Goal: Task Accomplishment & Management: Manage account settings

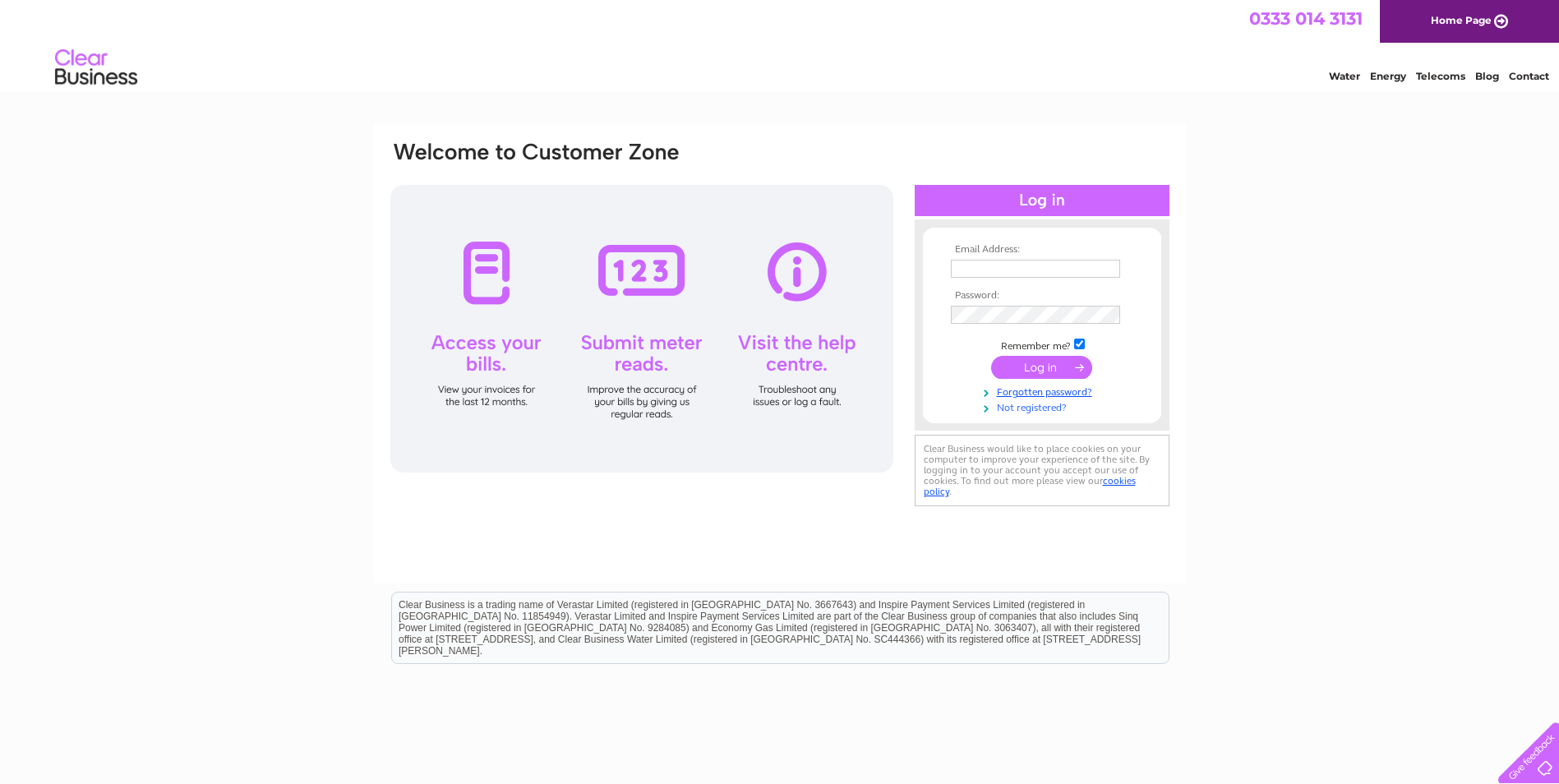
click at [1026, 405] on link "Not registered?" at bounding box center [1043, 406] width 186 height 16
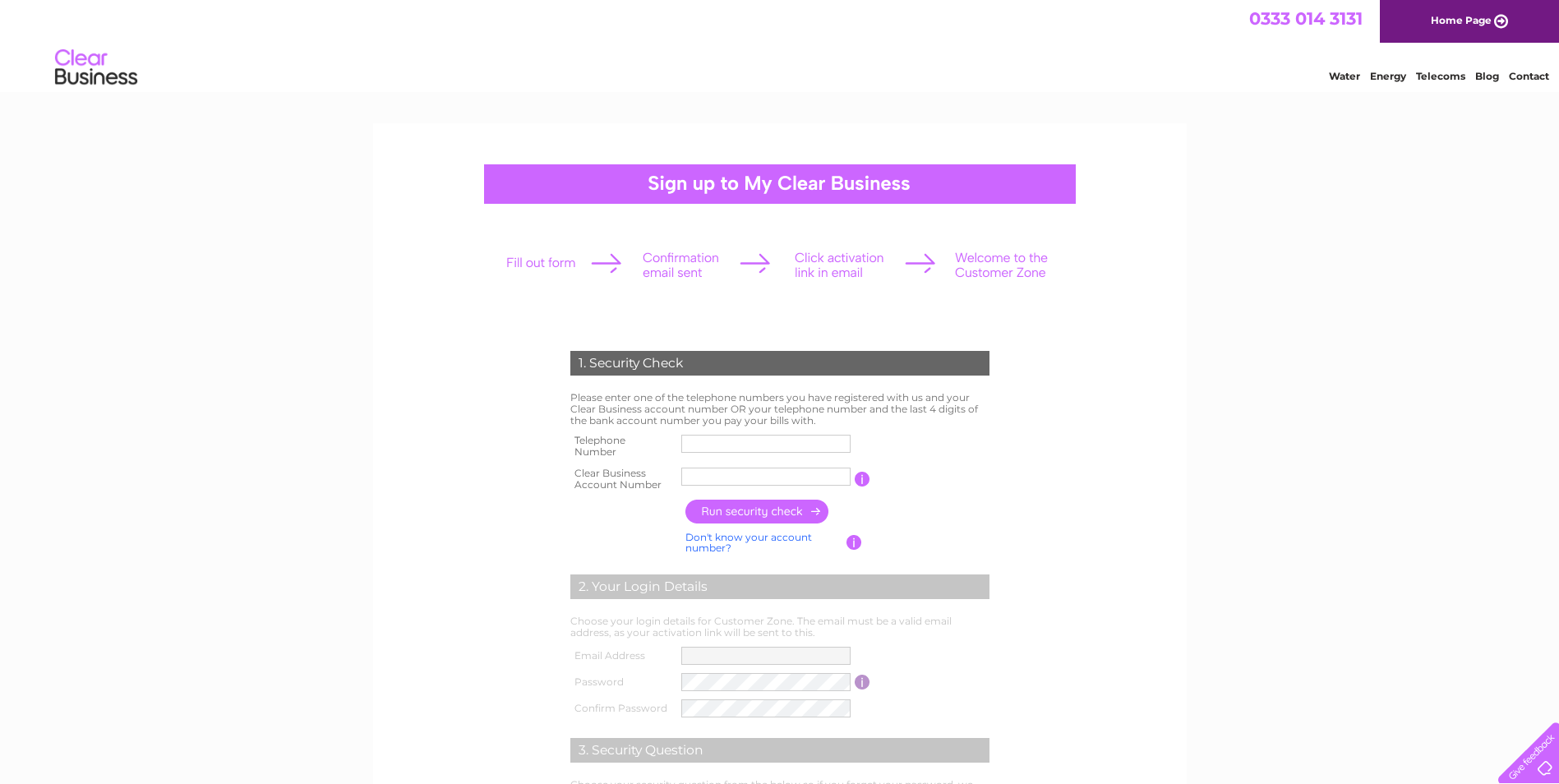
click at [727, 439] on input "text" at bounding box center [765, 444] width 169 height 18
click at [1057, 427] on form "1. Security Check Please enter one of the telephone numbers you have registered…" at bounding box center [780, 625] width 782 height 616
click at [691, 478] on input "text" at bounding box center [766, 477] width 171 height 20
type input "30304148"
click at [717, 444] on input "text" at bounding box center [765, 444] width 169 height 18
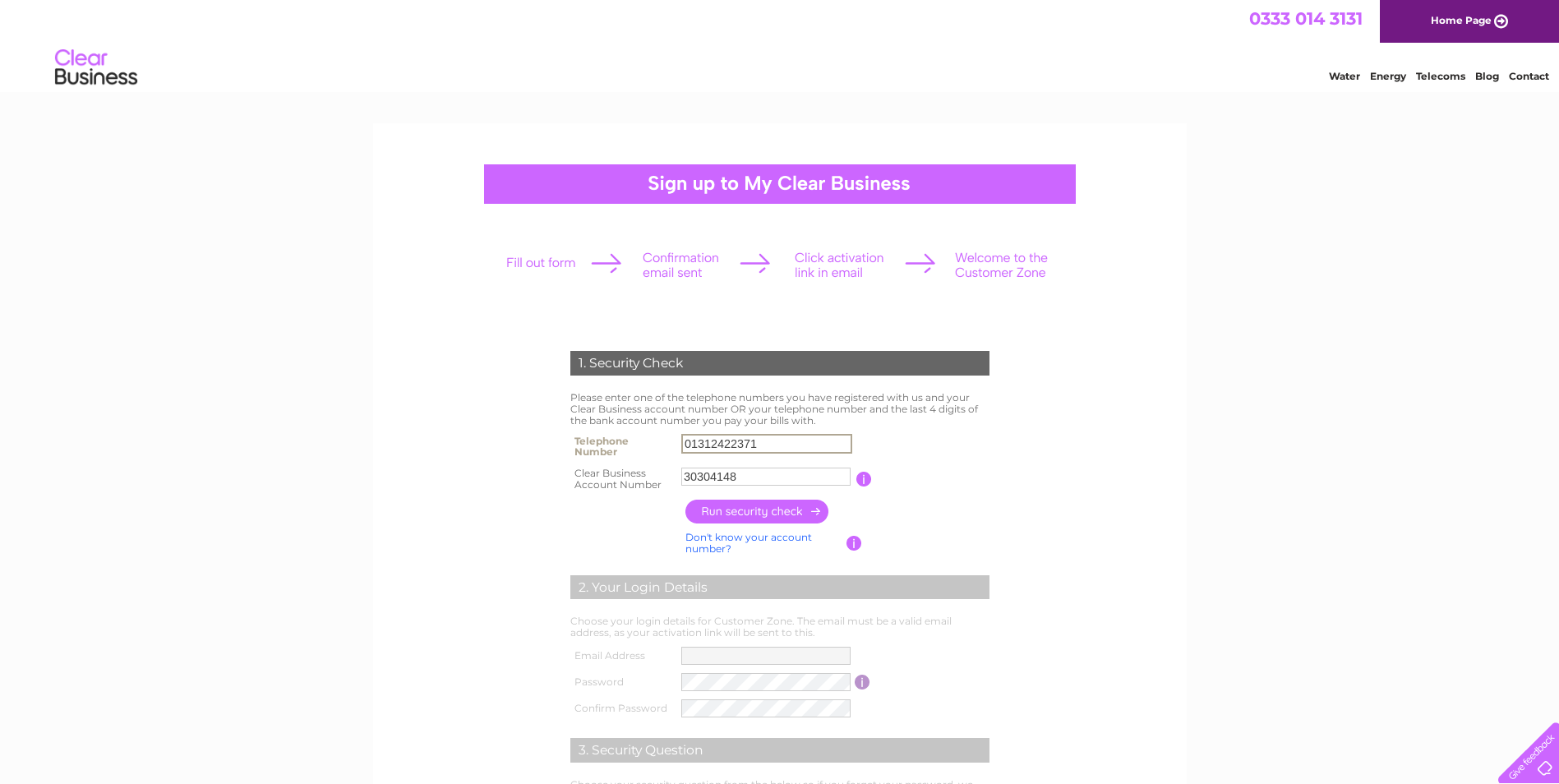
type input "01312422371"
click at [757, 513] on input "button" at bounding box center [758, 511] width 145 height 24
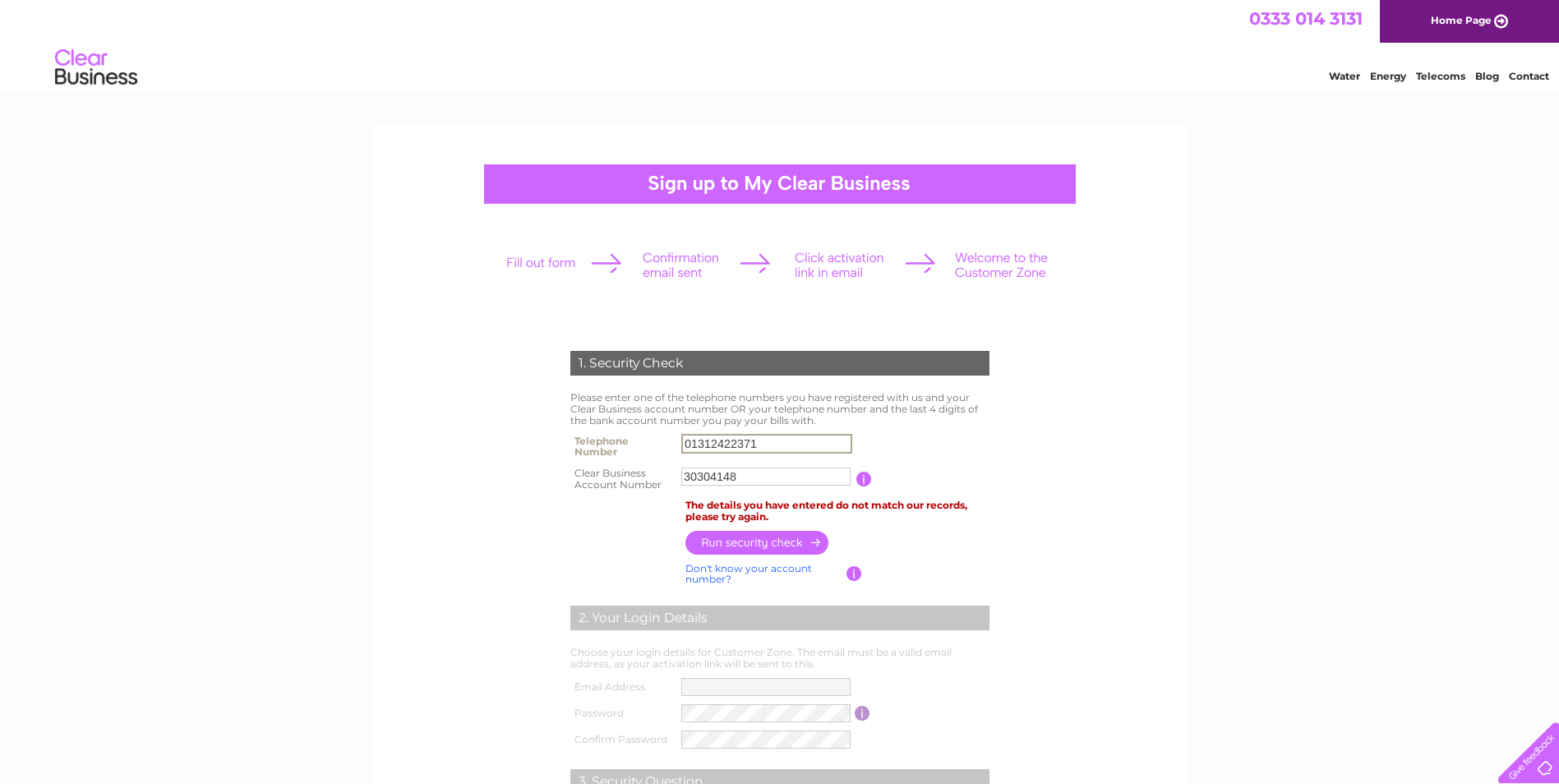
drag, startPoint x: 768, startPoint y: 437, endPoint x: 650, endPoint y: 436, distance: 118.0
click at [650, 436] on tr "Telephone Number 01312422371" at bounding box center [780, 445] width 428 height 33
click at [746, 547] on input "button" at bounding box center [758, 542] width 145 height 24
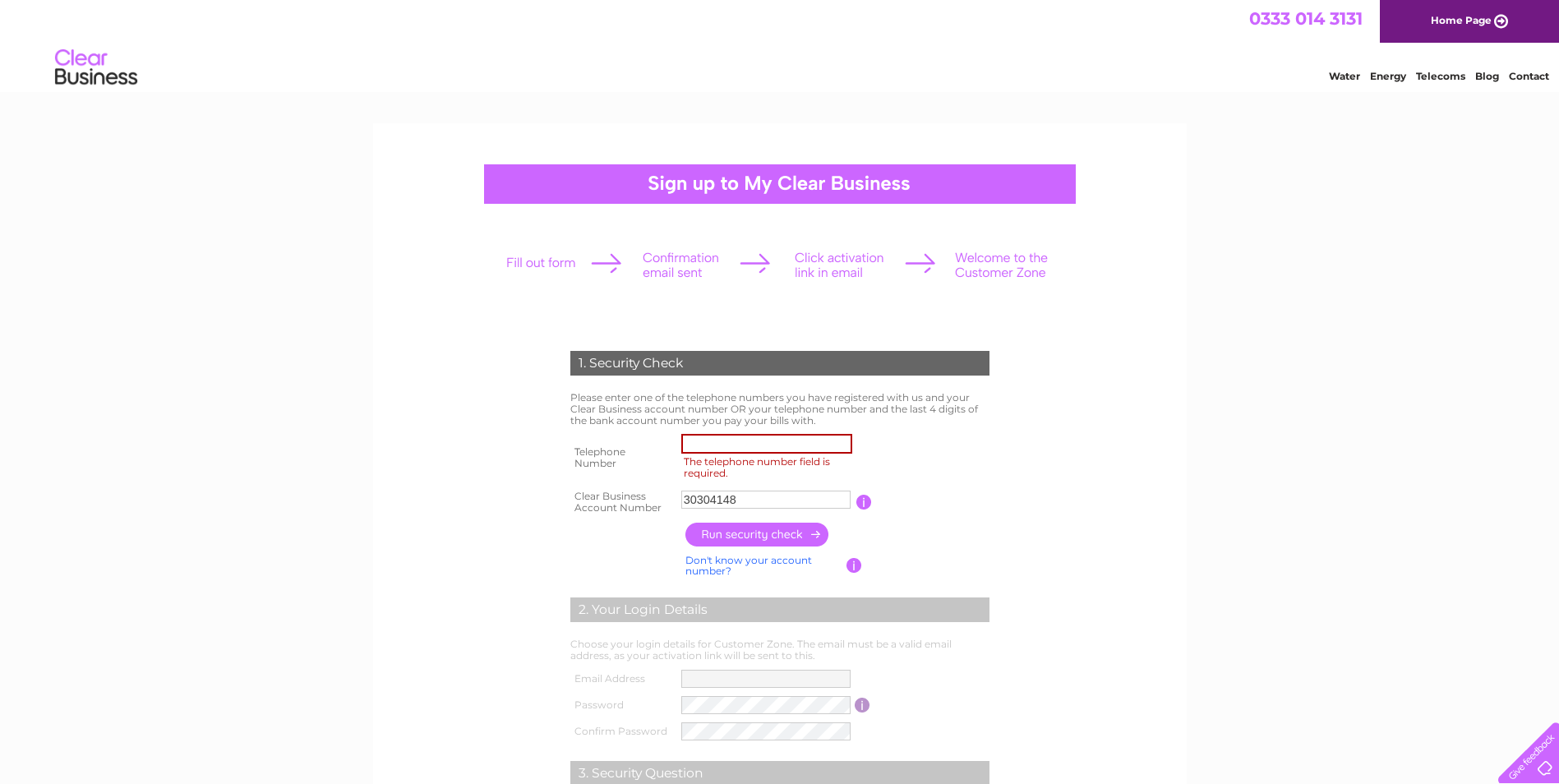
drag, startPoint x: 721, startPoint y: 448, endPoint x: 734, endPoint y: 444, distance: 13.6
click at [721, 446] on input "The telephone number field is required." at bounding box center [766, 444] width 171 height 20
type input "01312422351"
click at [863, 499] on input "button" at bounding box center [864, 502] width 16 height 15
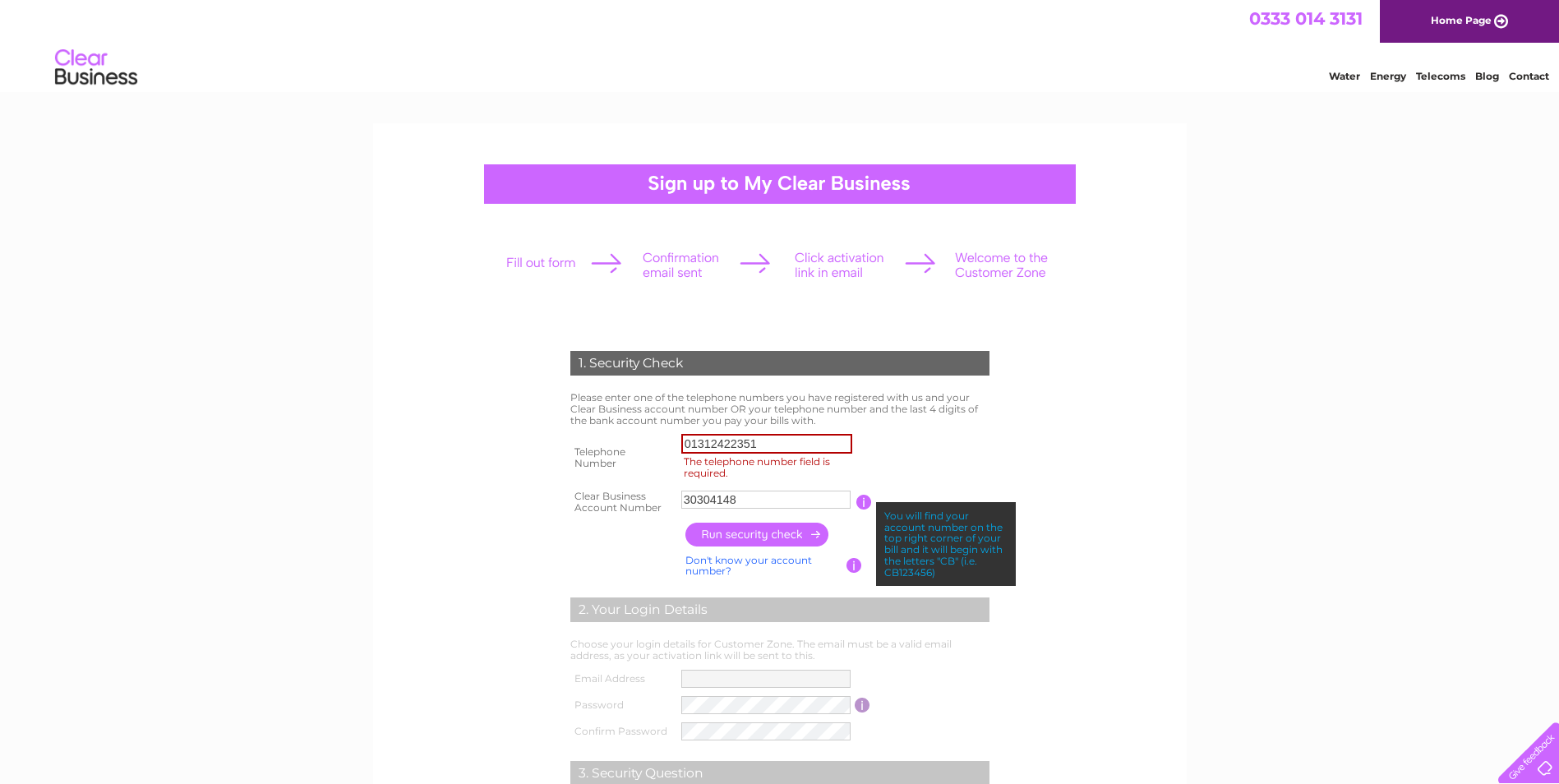
click at [682, 498] on input "30304148" at bounding box center [765, 499] width 169 height 18
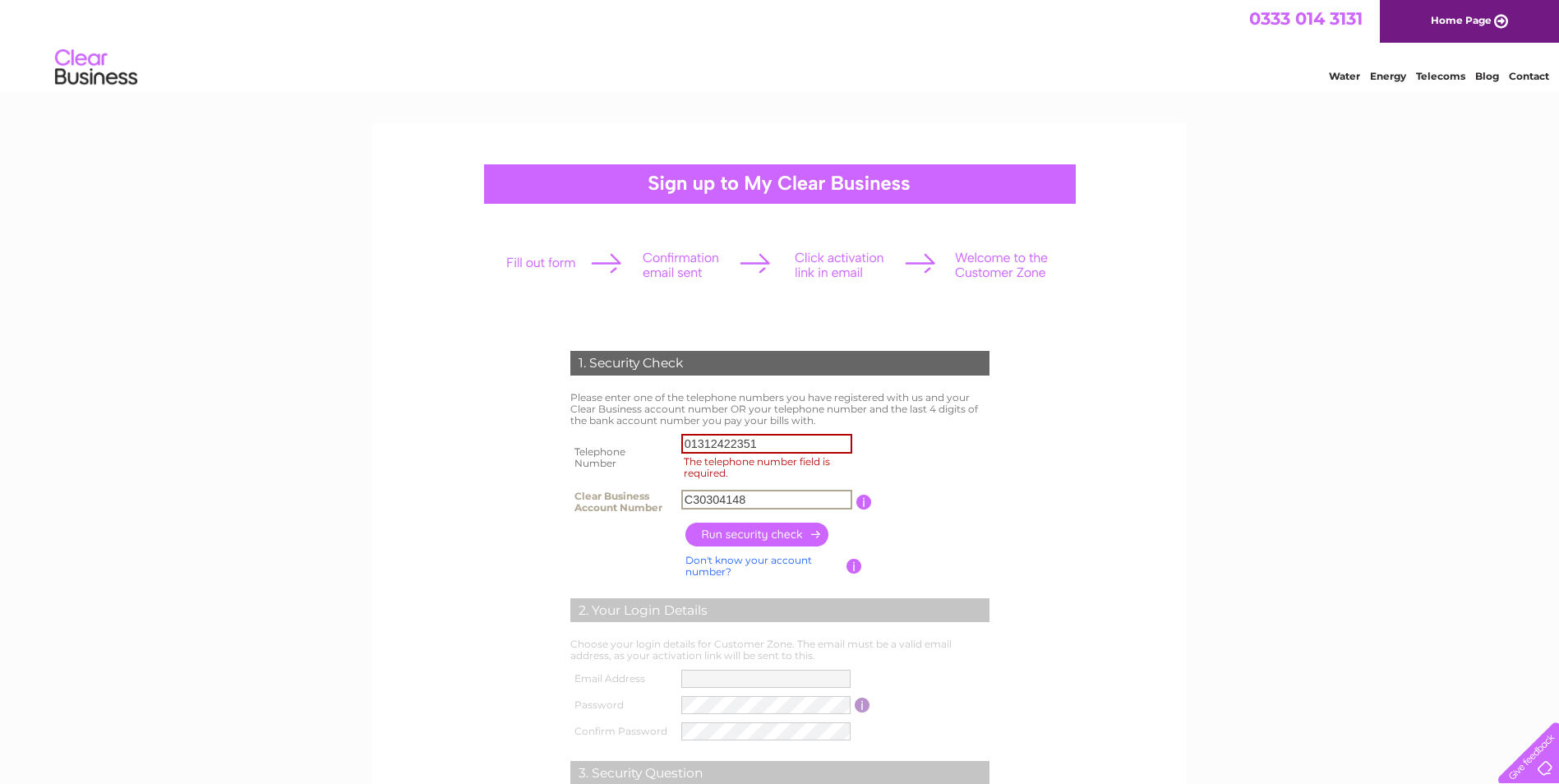
click at [758, 498] on input "C30304148" at bounding box center [766, 499] width 171 height 20
click at [866, 499] on input "button" at bounding box center [864, 502] width 16 height 15
drag, startPoint x: 770, startPoint y: 499, endPoint x: 687, endPoint y: 498, distance: 83.0
click at [674, 498] on tr "Clear Business Account Number CB3030418 You will find your account number on th…" at bounding box center [780, 502] width 428 height 33
type input "30304148"
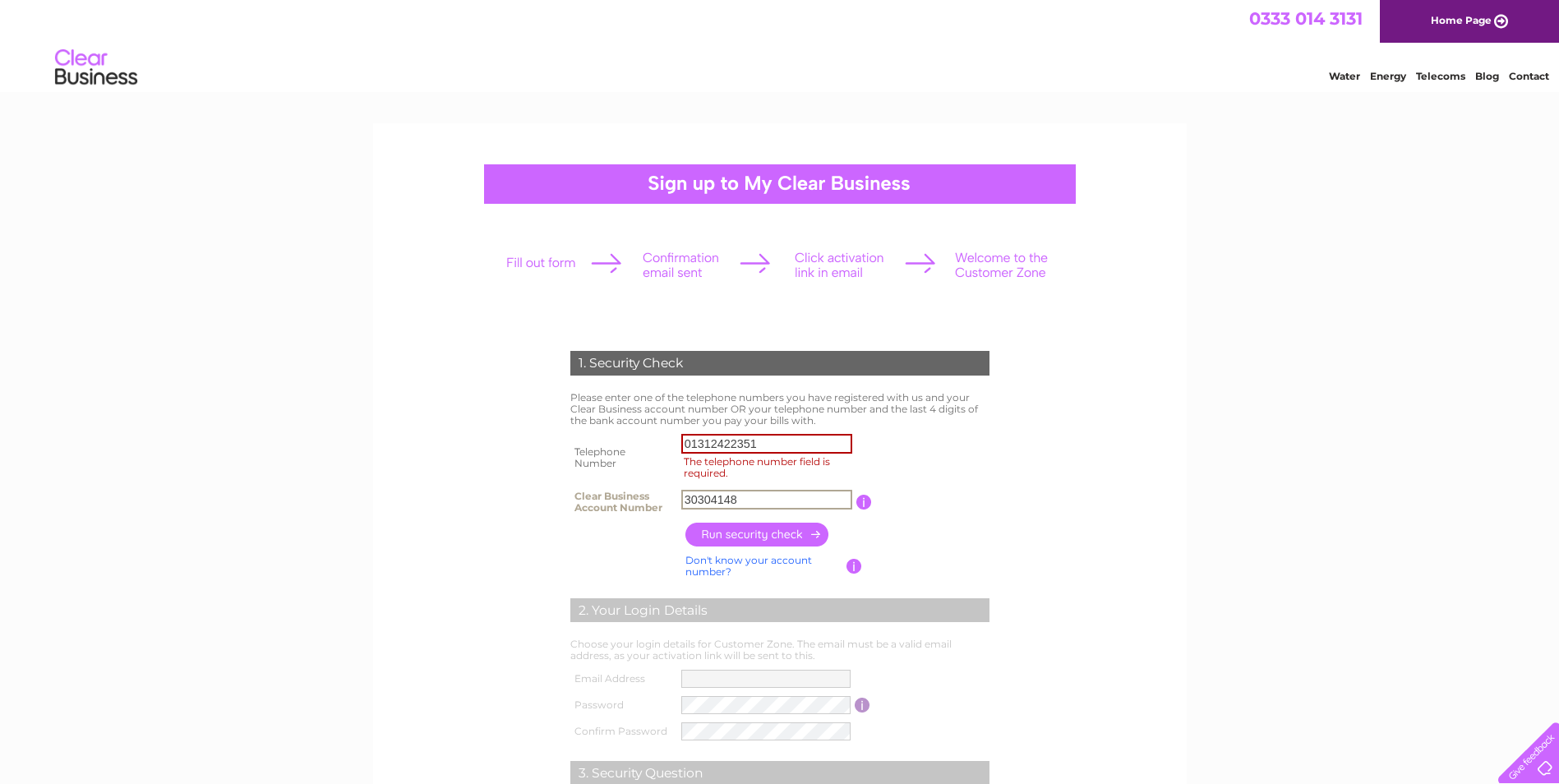
click at [751, 533] on input "button" at bounding box center [758, 534] width 145 height 24
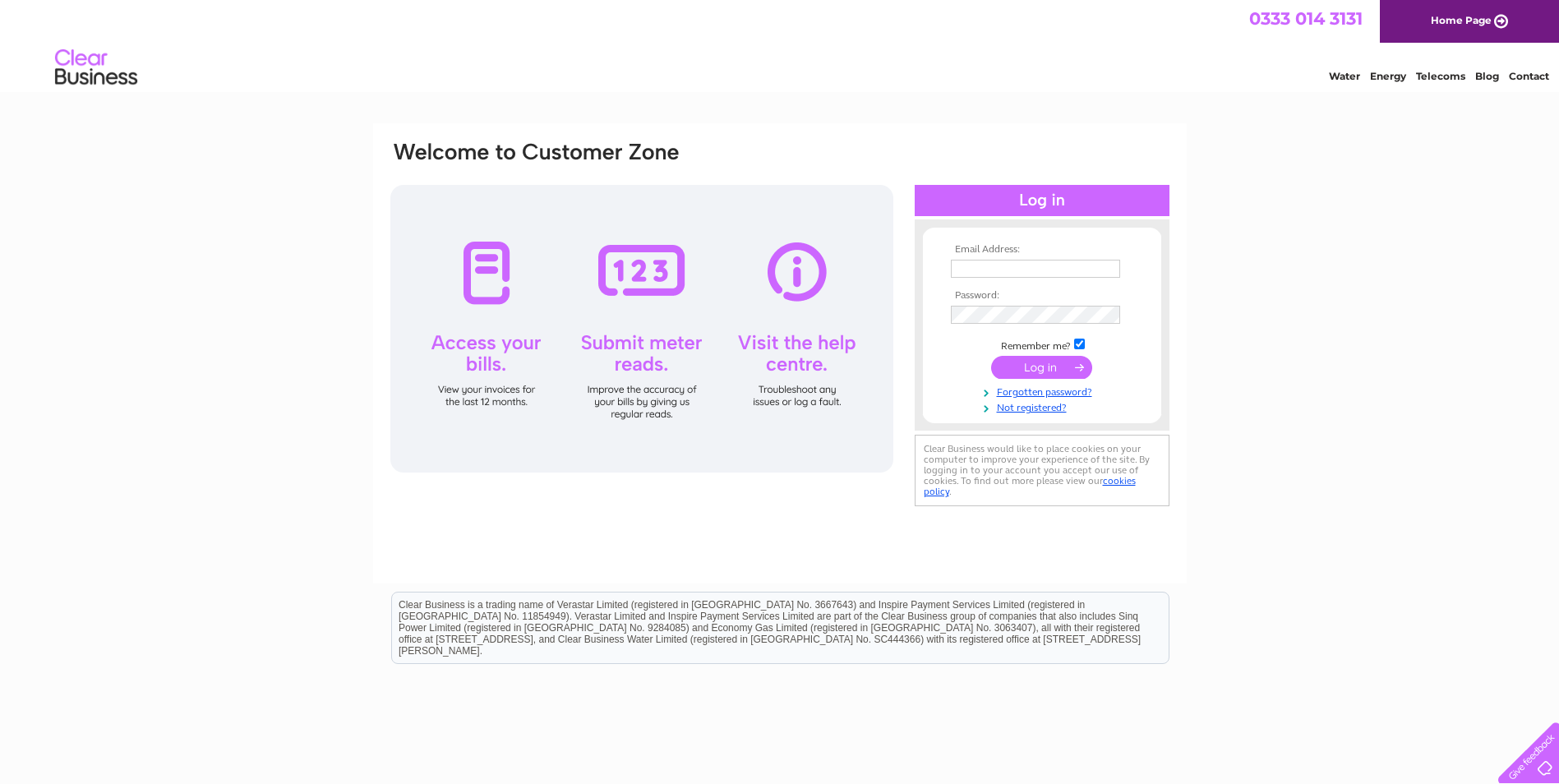
drag, startPoint x: 1080, startPoint y: 345, endPoint x: 1088, endPoint y: 344, distance: 8.1
click at [1080, 345] on input "checkbox" at bounding box center [1079, 343] width 10 height 10
checkbox input "false"
click at [1014, 400] on link "Not registered?" at bounding box center [1043, 406] width 186 height 16
click at [955, 266] on input "text" at bounding box center [1036, 270] width 171 height 20
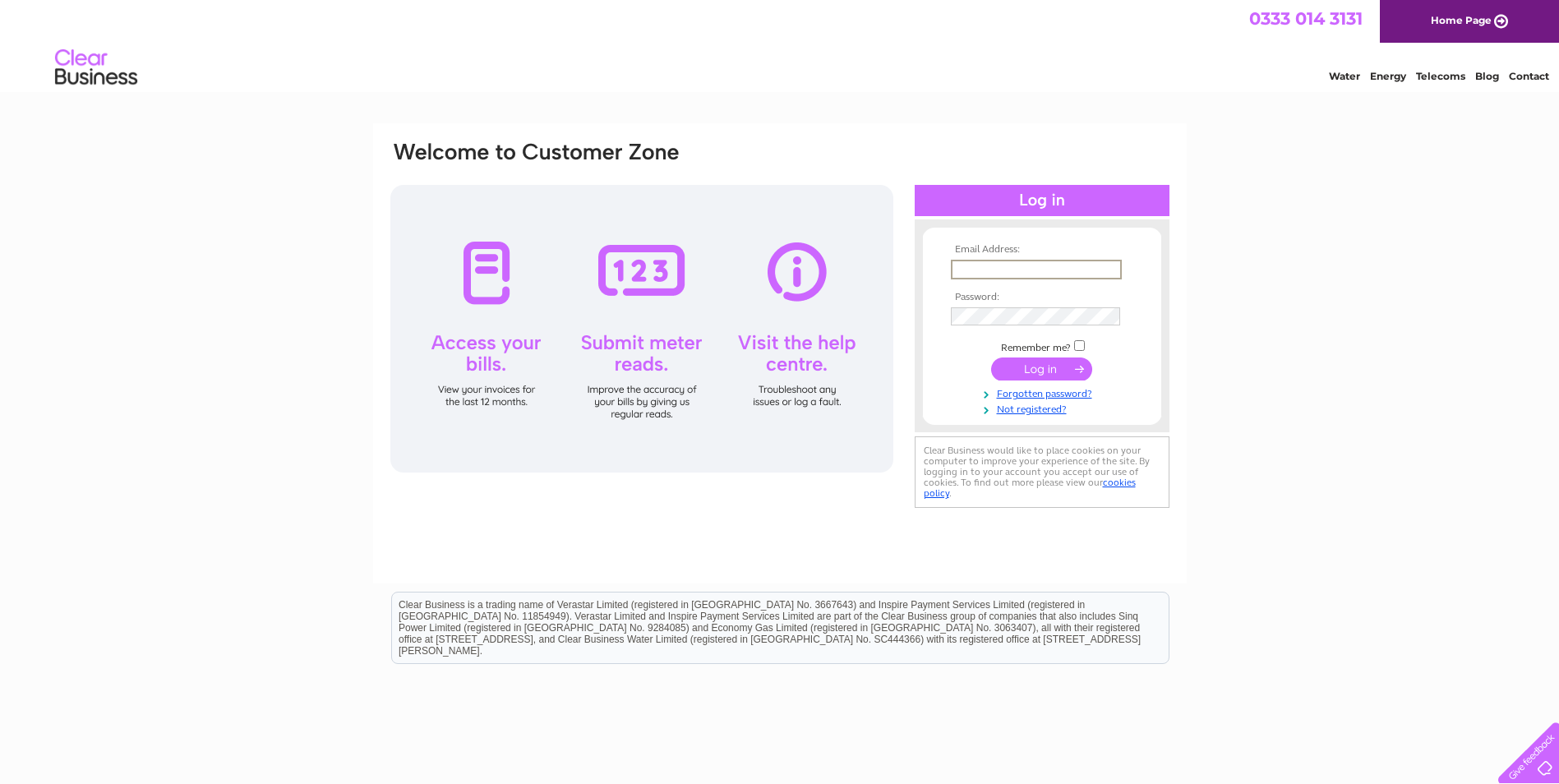
click at [964, 271] on input "text" at bounding box center [1036, 270] width 171 height 20
type input "loth.dmpadmin@nhs.scot"
click at [1140, 354] on form "Email Address: loth.dmpadmin@nhs.scot Password:" at bounding box center [1042, 329] width 238 height 170
click at [1039, 392] on link "Forgotten password?" at bounding box center [1043, 391] width 186 height 16
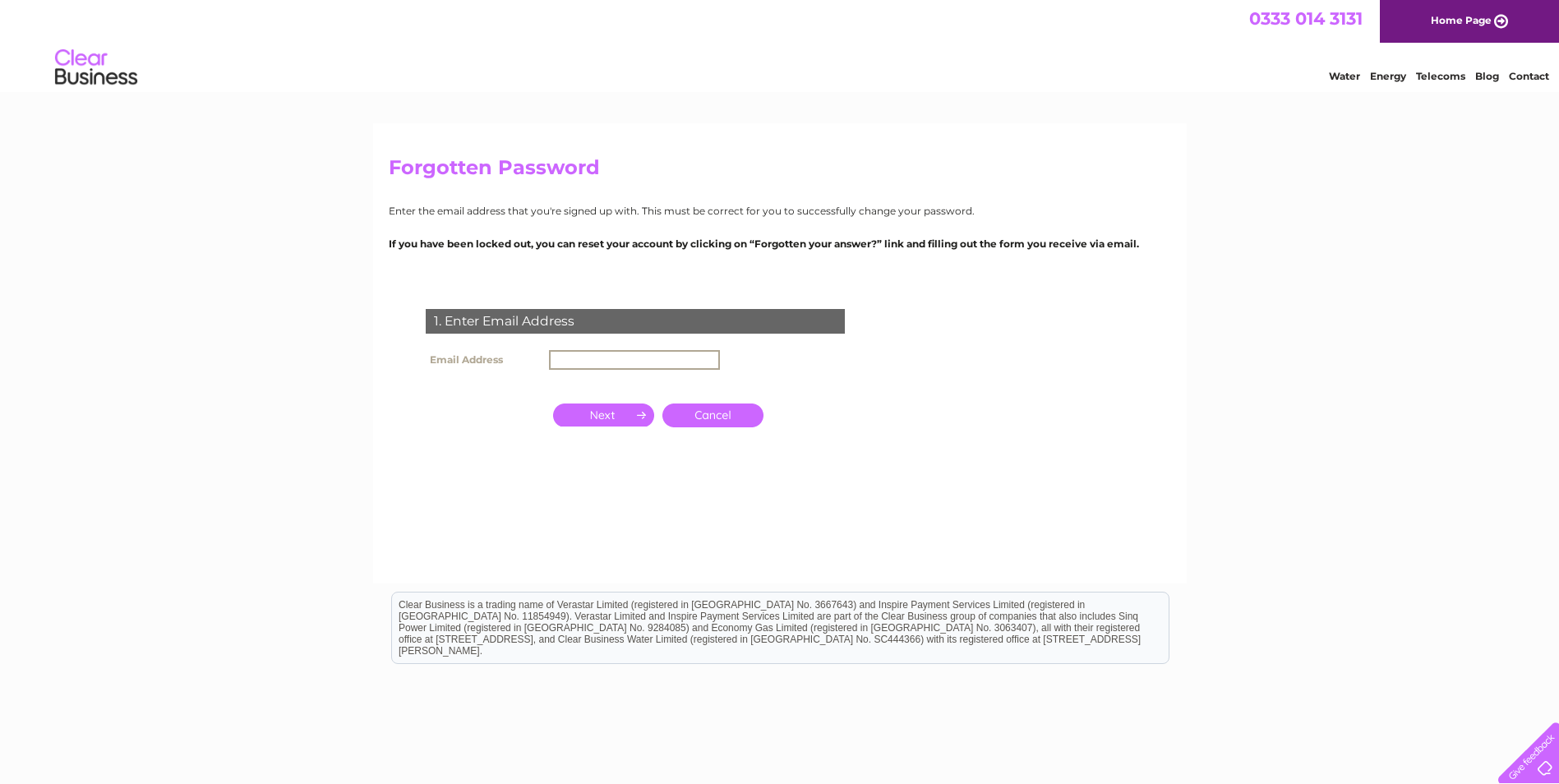
click at [584, 355] on input "text" at bounding box center [634, 359] width 171 height 20
type input "L"
click at [576, 361] on input "text" at bounding box center [633, 358] width 169 height 18
click at [572, 354] on input "text" at bounding box center [634, 359] width 171 height 20
click at [599, 414] on input "button" at bounding box center [604, 413] width 101 height 23
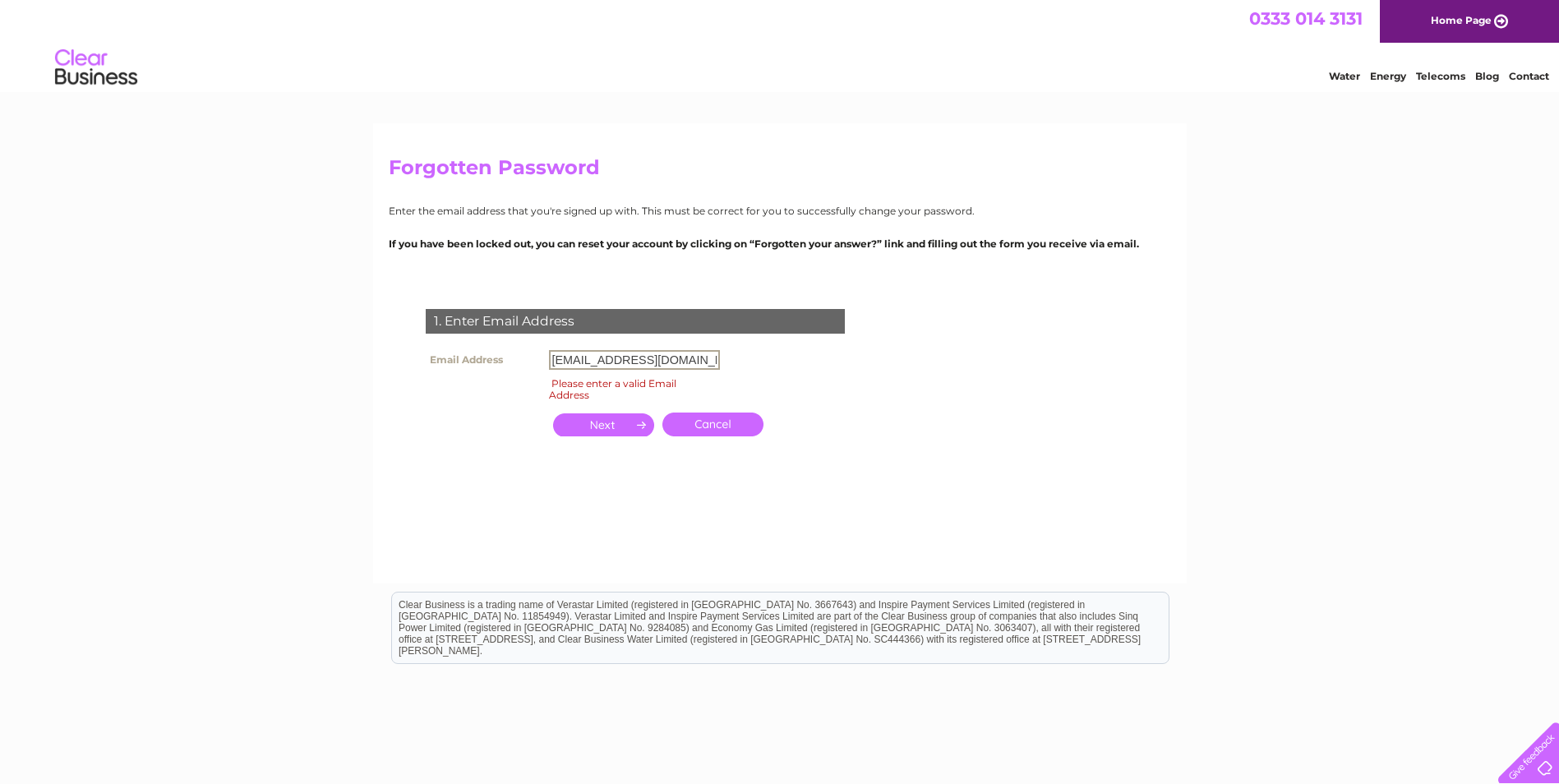
click at [699, 362] on input "loth.dmpadmin@nhs.scot" at bounding box center [634, 359] width 171 height 20
drag, startPoint x: 692, startPoint y: 357, endPoint x: 642, endPoint y: 361, distance: 50.2
click at [642, 361] on input "loth.dmpadmin@nhs.scot" at bounding box center [634, 359] width 171 height 20
click at [689, 357] on input "loth.dmpadmin@nhs.scot" at bounding box center [634, 359] width 171 height 20
drag, startPoint x: 714, startPoint y: 359, endPoint x: 727, endPoint y: 362, distance: 13.3
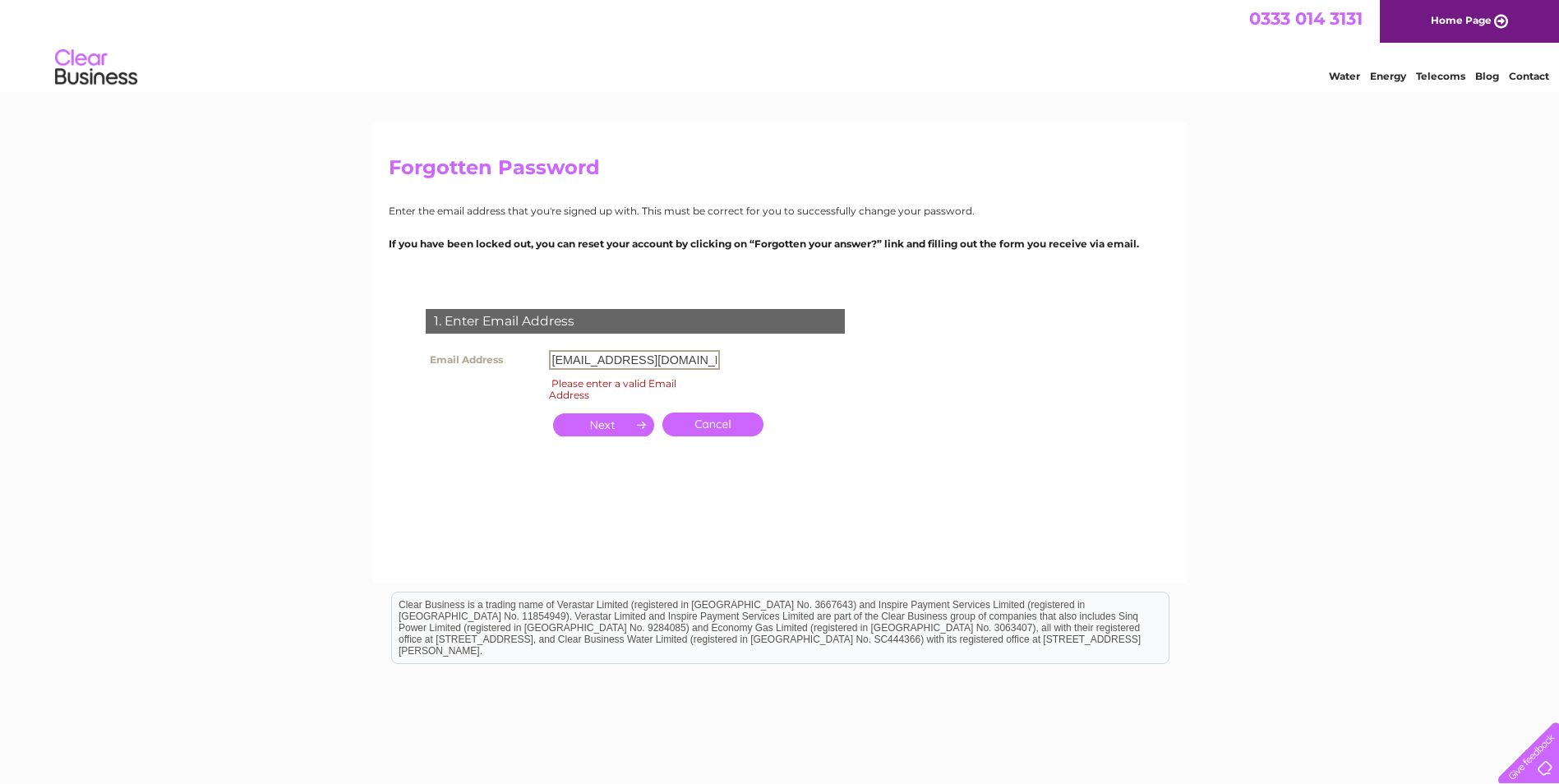
click at [713, 358] on input "loth.dmpadmin@nhslothian.scot.uk" at bounding box center [634, 359] width 171 height 20
click at [592, 419] on input "button" at bounding box center [604, 425] width 101 height 23
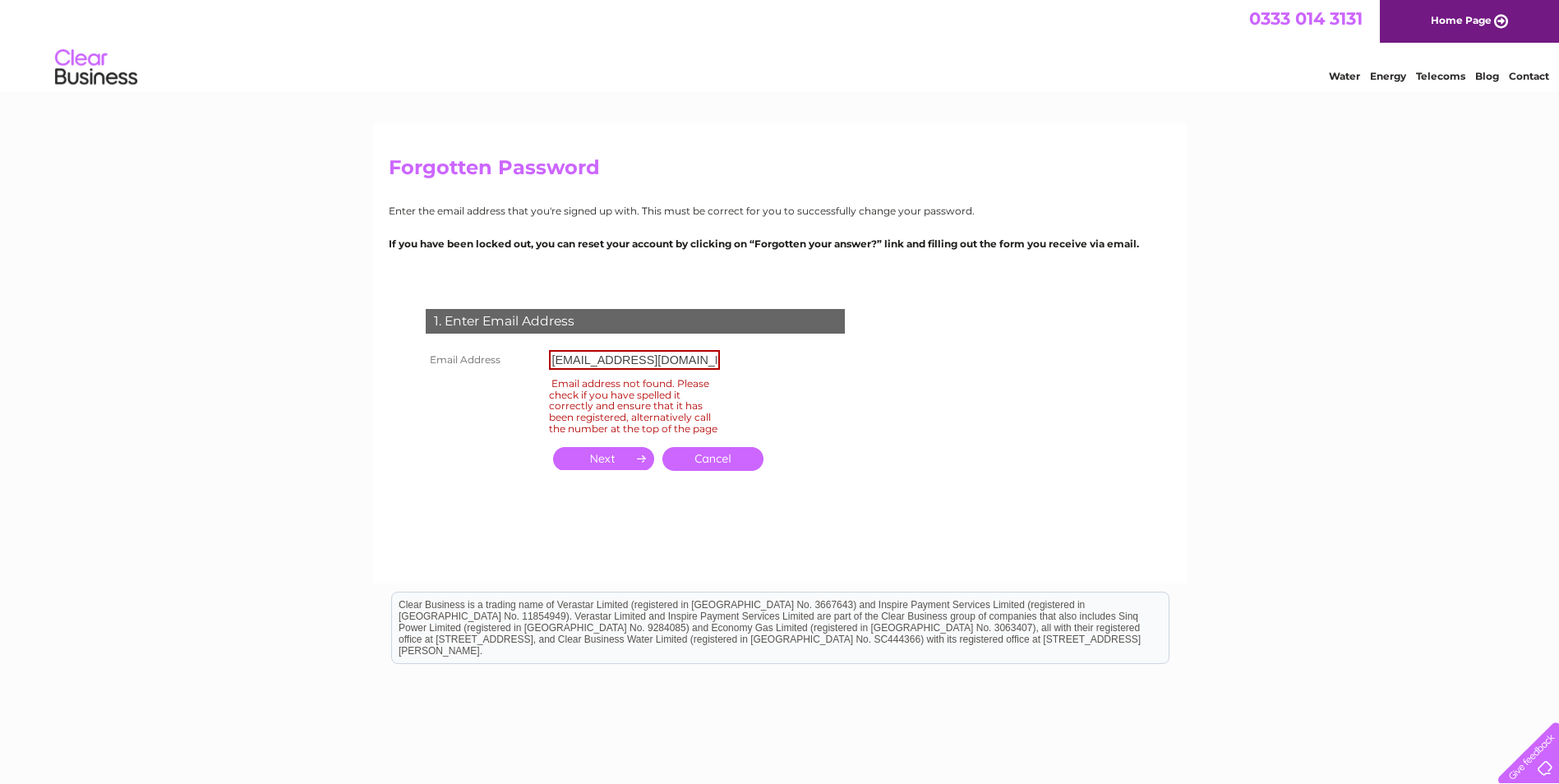
click at [716, 357] on input "loth.dmpadmin@nhslothian.scot.nhs.uk" at bounding box center [634, 359] width 171 height 20
drag, startPoint x: 717, startPoint y: 356, endPoint x: 532, endPoint y: 361, distance: 185.1
click at [532, 361] on tr "Email Address loth.dmpadmin@nhslothian.scot.nhs.uk" at bounding box center [573, 360] width 303 height 28
type input "k"
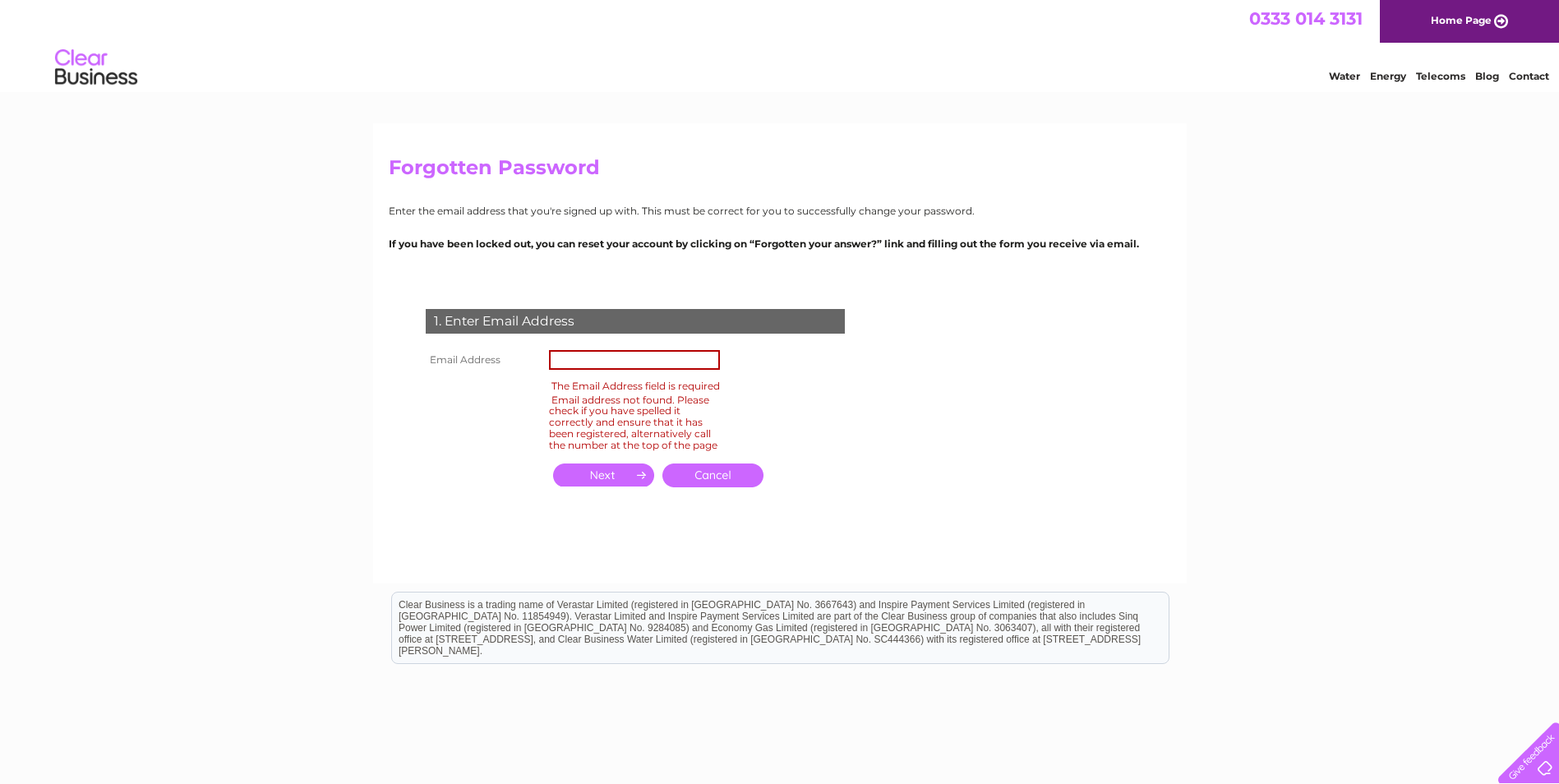
click at [718, 483] on link "Cancel" at bounding box center [712, 475] width 101 height 24
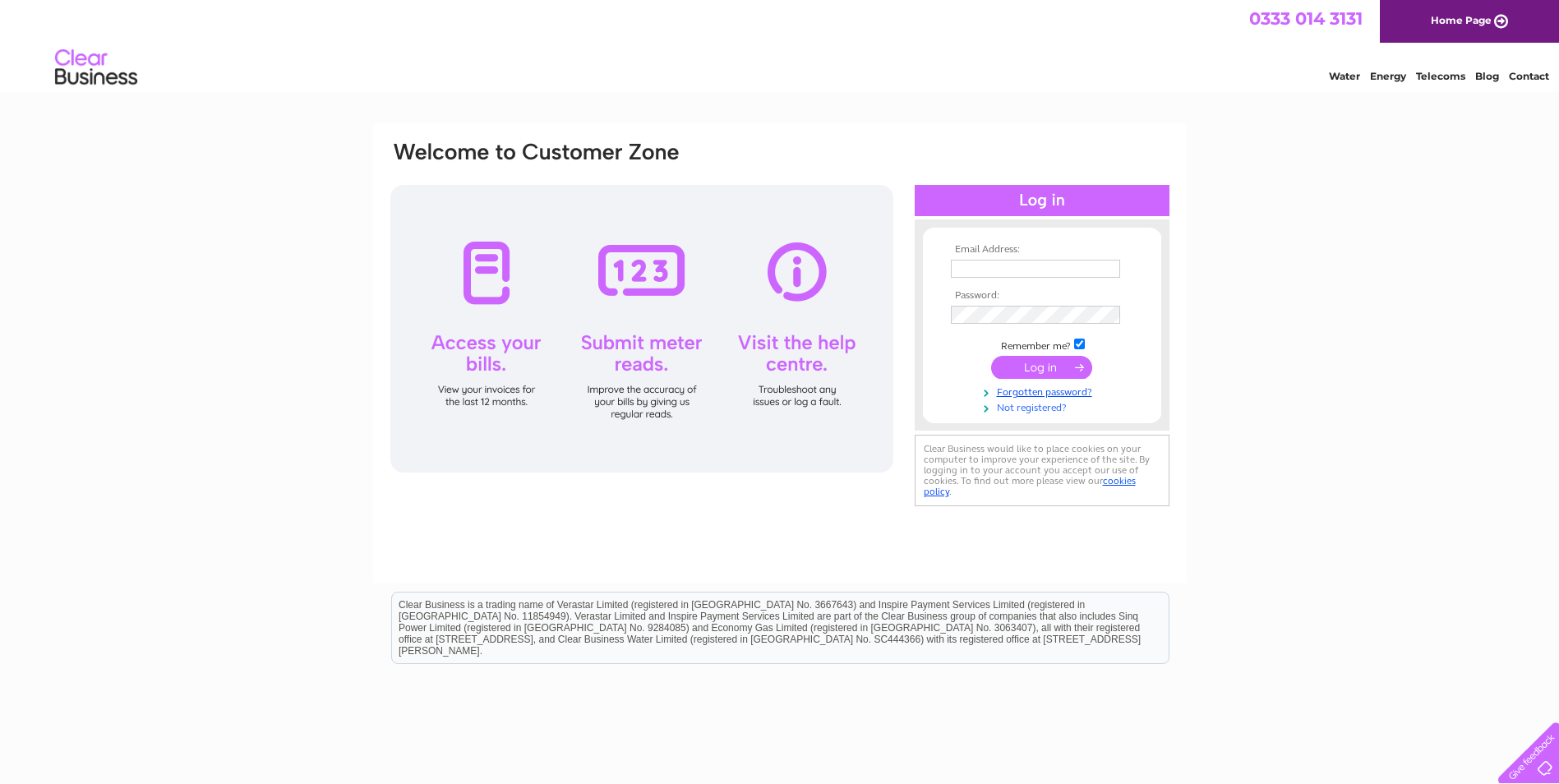
click at [1027, 407] on link "Not registered?" at bounding box center [1043, 406] width 186 height 16
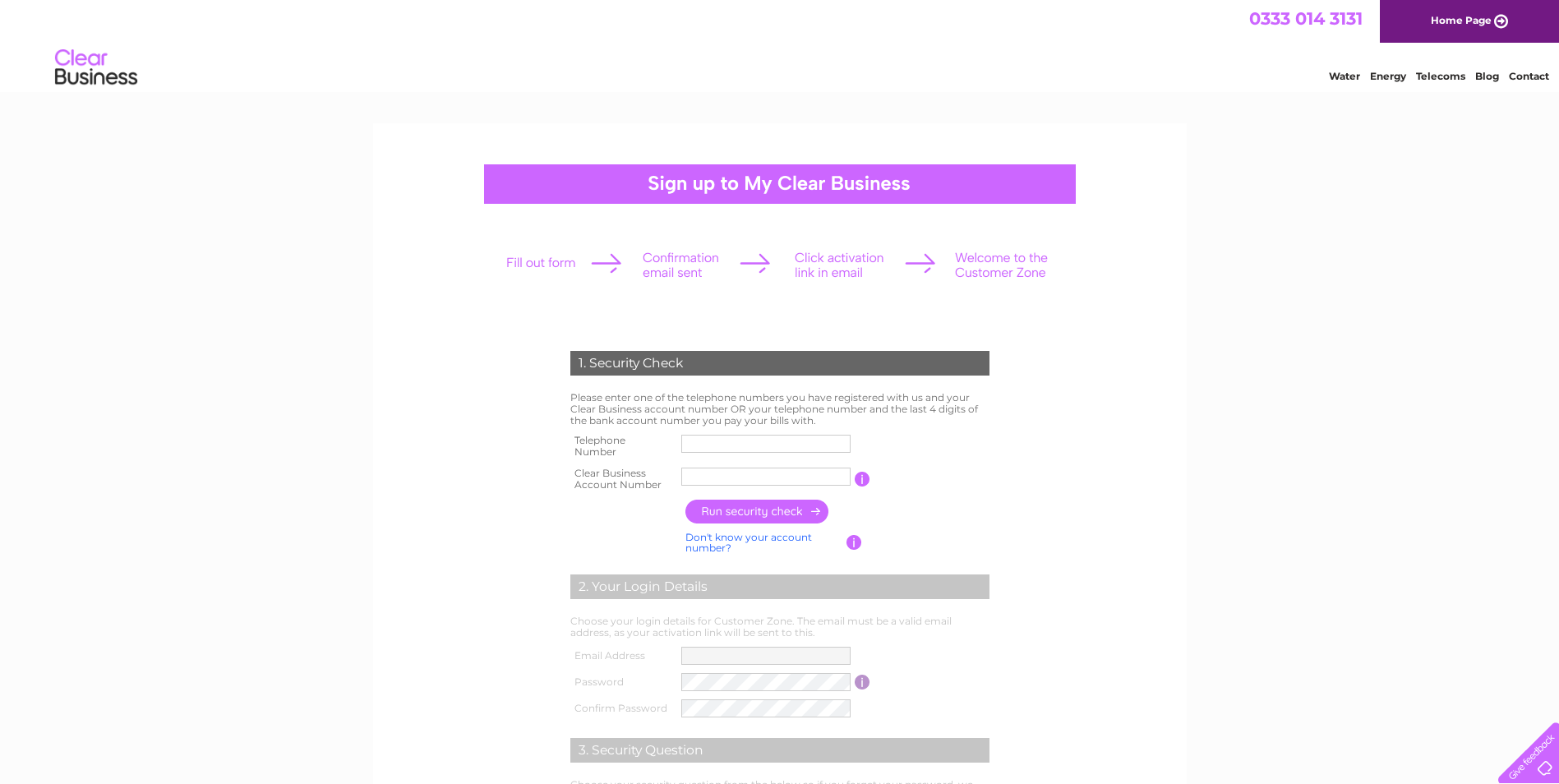
click at [703, 479] on input "text" at bounding box center [765, 476] width 169 height 18
click at [705, 474] on input "text" at bounding box center [766, 477] width 171 height 20
click at [1021, 477] on div "1. Security Check Please enter one of the telephone numbers you have registered…" at bounding box center [780, 618] width 496 height 566
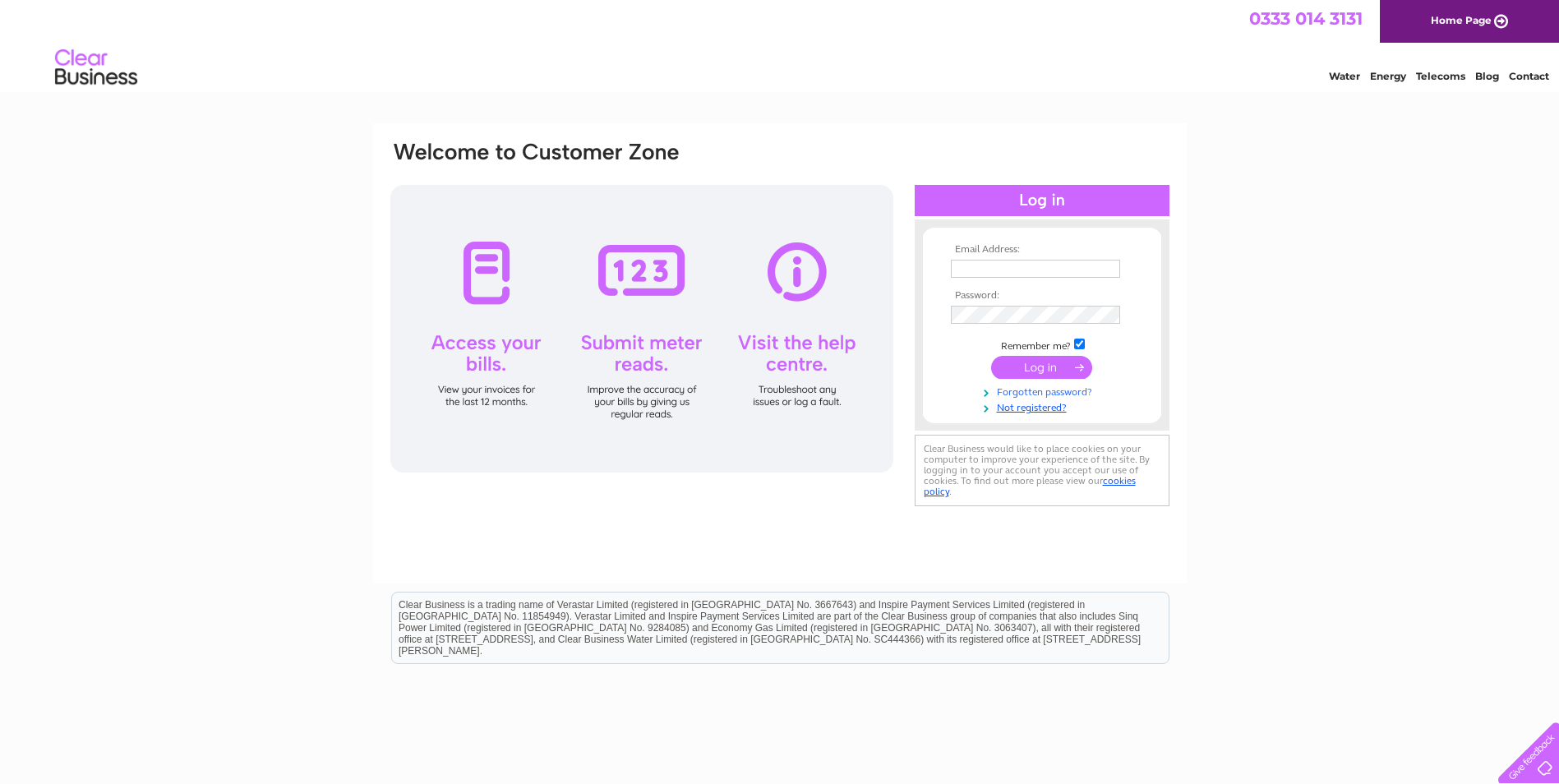
click at [1033, 392] on link "Forgotten password?" at bounding box center [1043, 391] width 186 height 16
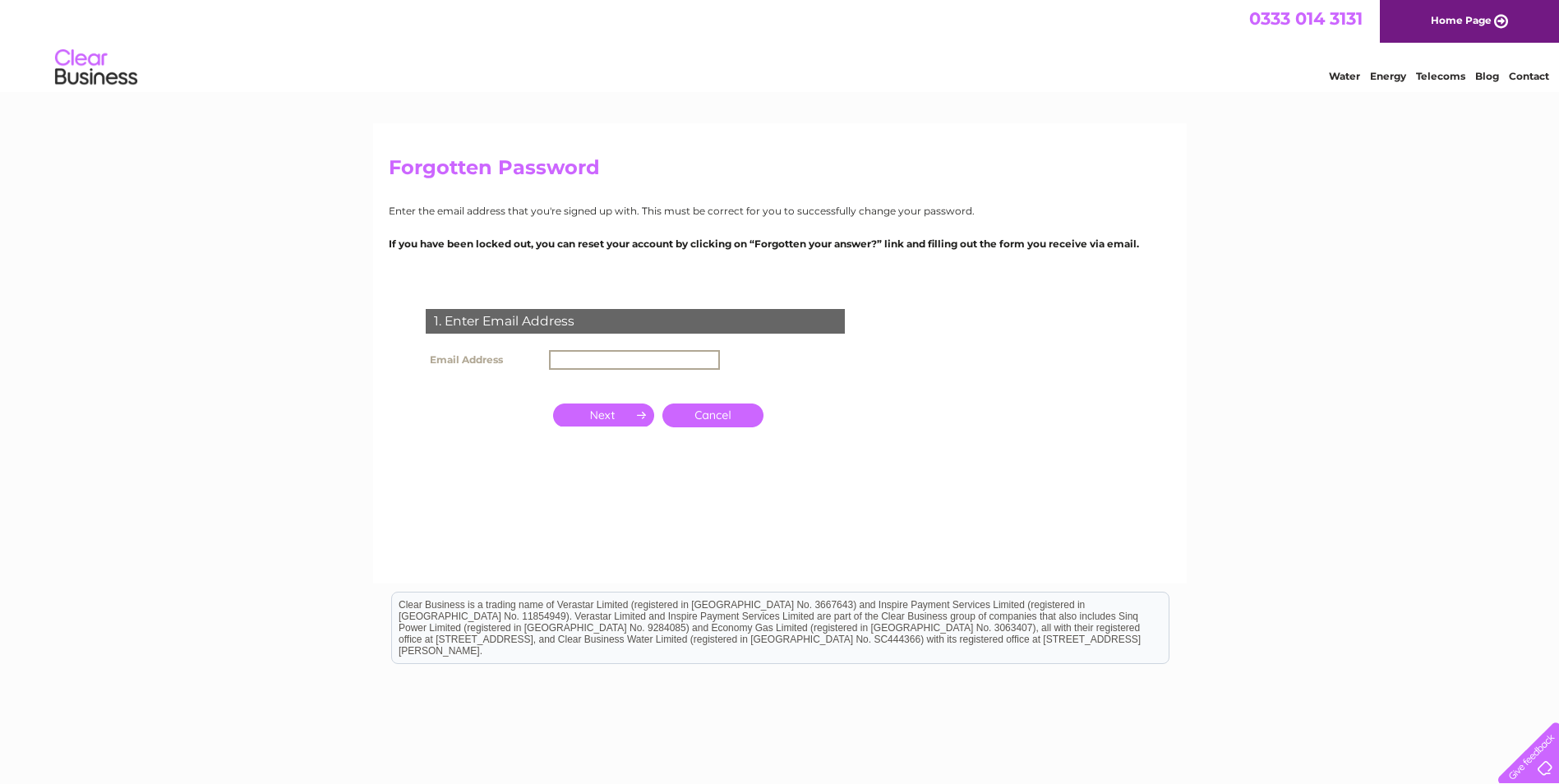
click at [569, 357] on input "text" at bounding box center [634, 359] width 171 height 20
type input "[PERSON_NAME][EMAIL_ADDRESS][PERSON_NAME][DOMAIN_NAME][PERSON_NAME]"
click at [577, 416] on input "button" at bounding box center [604, 413] width 101 height 23
